Goal: Task Accomplishment & Management: Complete application form

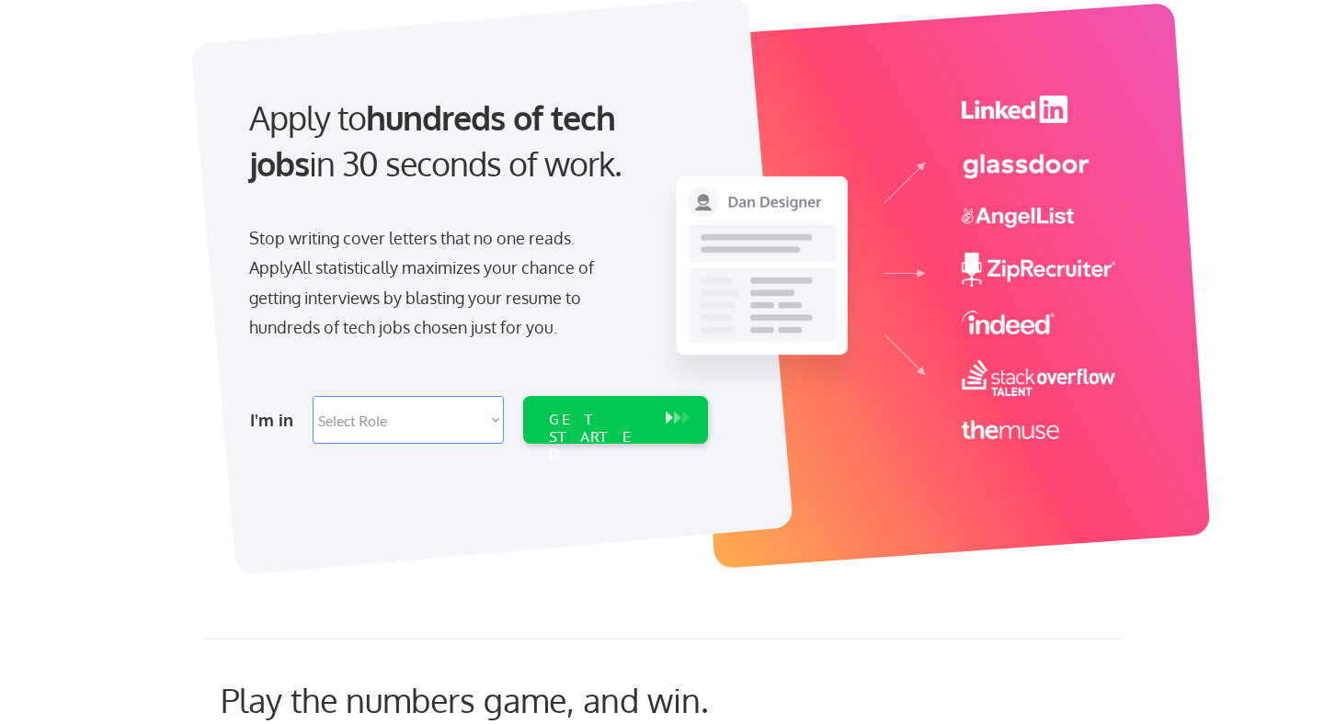
scroll to position [139, 0]
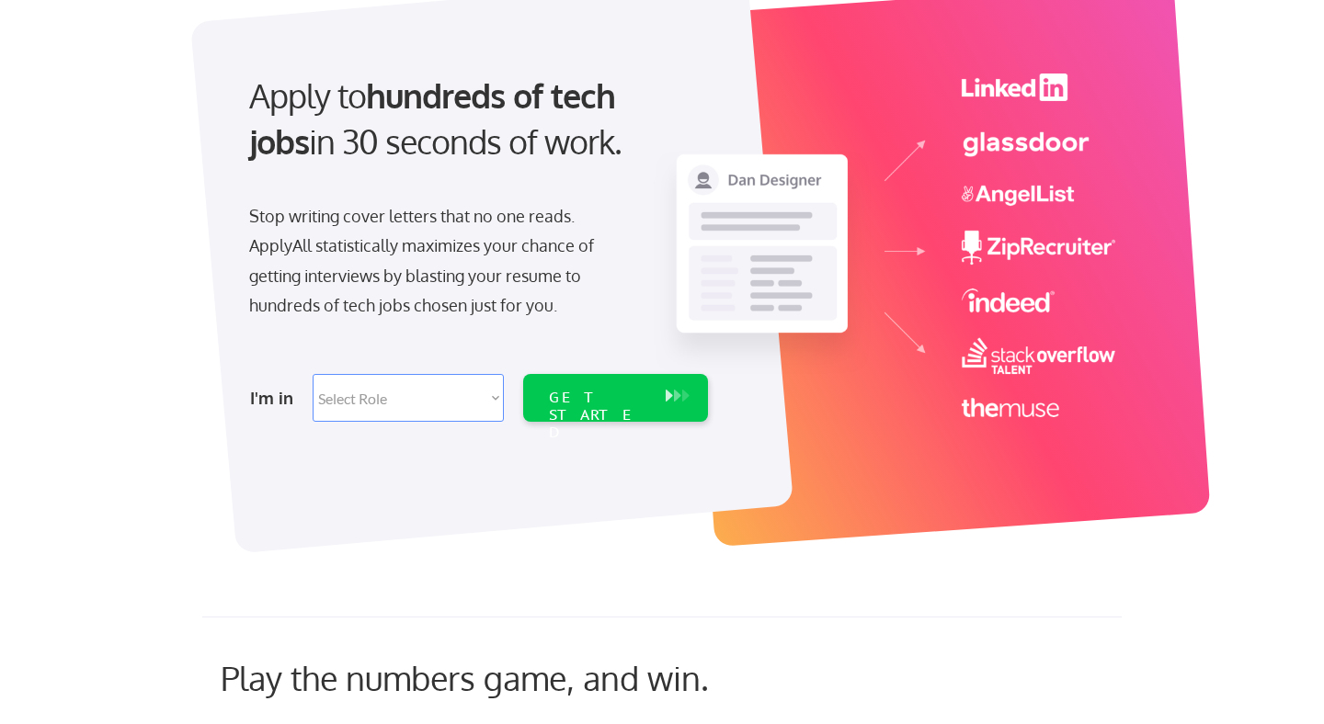
click at [424, 387] on select "Select Role Software Engineering Product Management Customer Success Sales UI/U…" at bounding box center [408, 398] width 191 height 48
select select ""sales0""
click at [313, 374] on select "Select Role Software Engineering Product Management Customer Success Sales UI/U…" at bounding box center [408, 398] width 191 height 48
select select ""sales0""
click at [596, 406] on div "GET STARTED" at bounding box center [598, 415] width 98 height 53
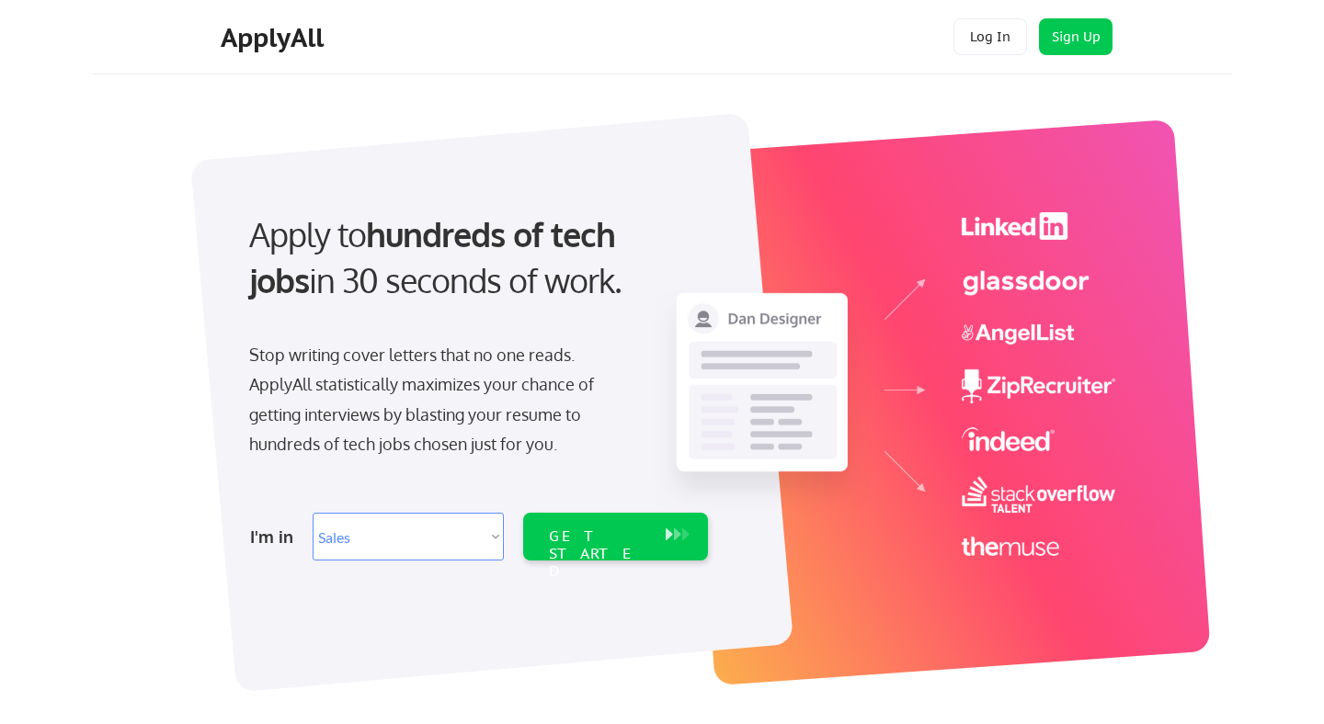
select select ""sales0""
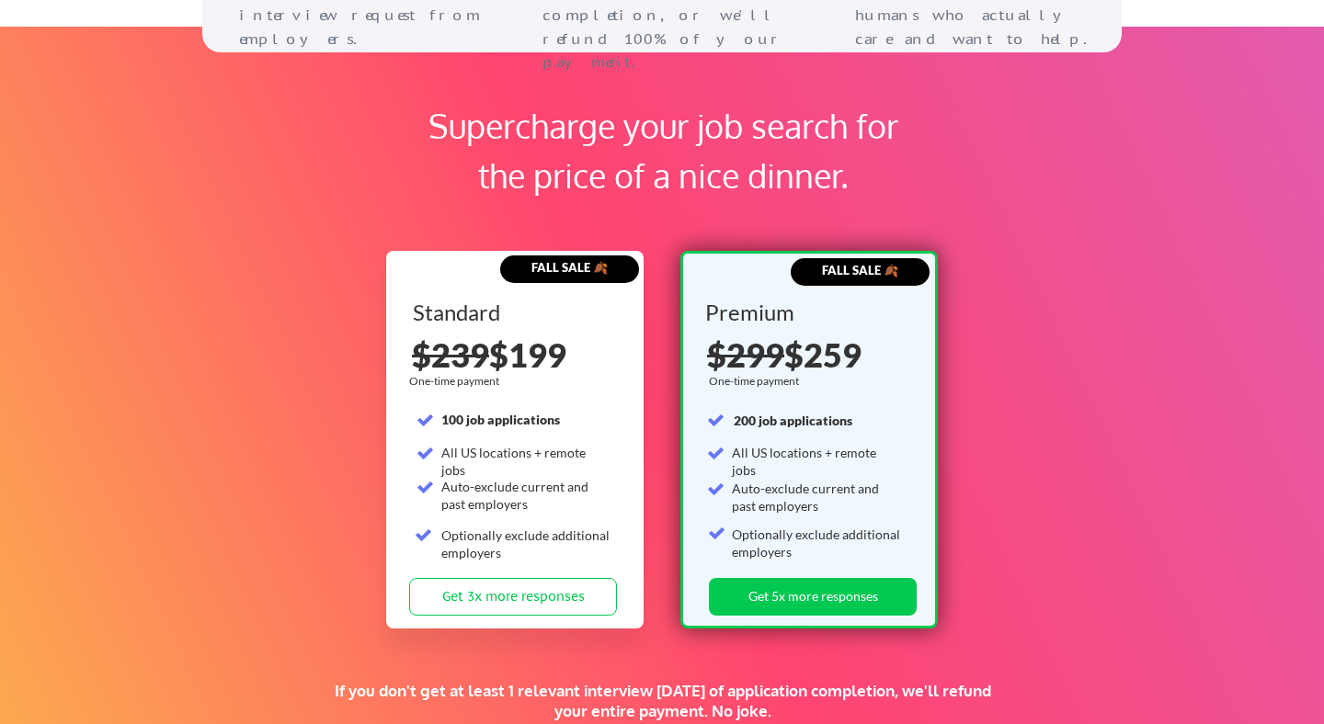
scroll to position [2716, 0]
